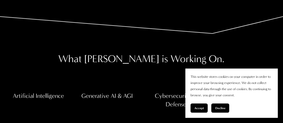
scroll to position [1129, 0]
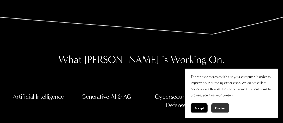
click at [221, 109] on span "Decline" at bounding box center [220, 108] width 10 height 4
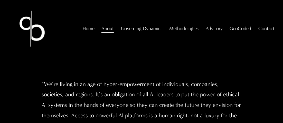
scroll to position [0, 0]
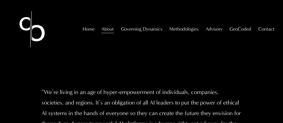
click at [85, 34] on link "Home" at bounding box center [89, 28] width 12 height 9
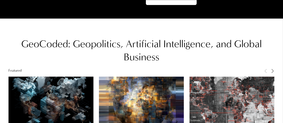
scroll to position [308, 0]
